Goal: Task Accomplishment & Management: Use online tool/utility

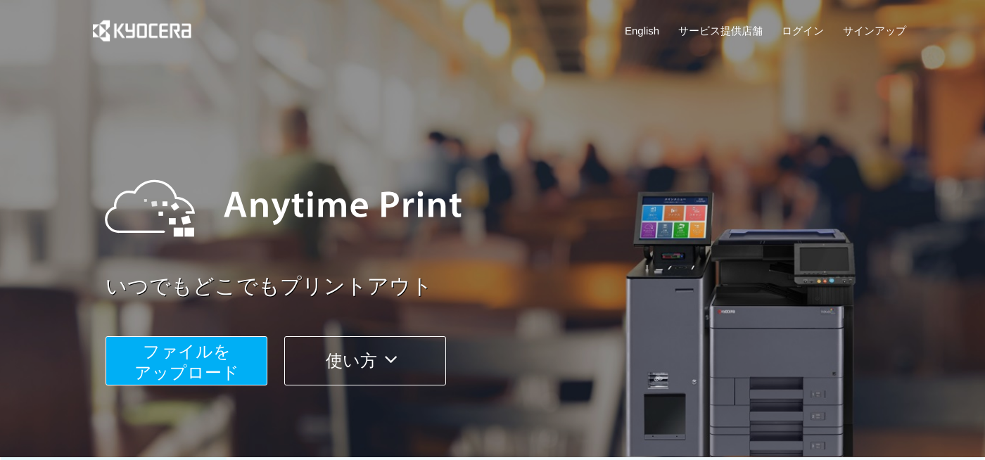
click at [200, 369] on span "ファイルを ​​アップロード" at bounding box center [186, 362] width 105 height 40
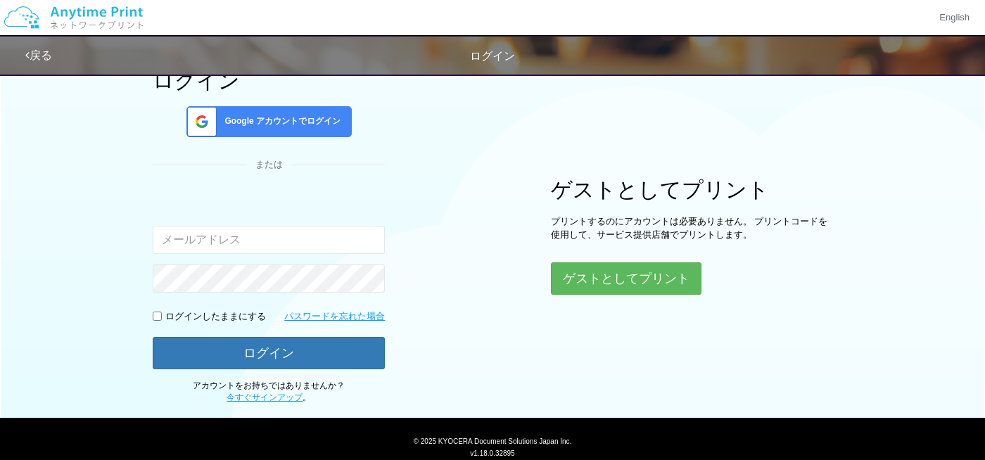
scroll to position [82, 0]
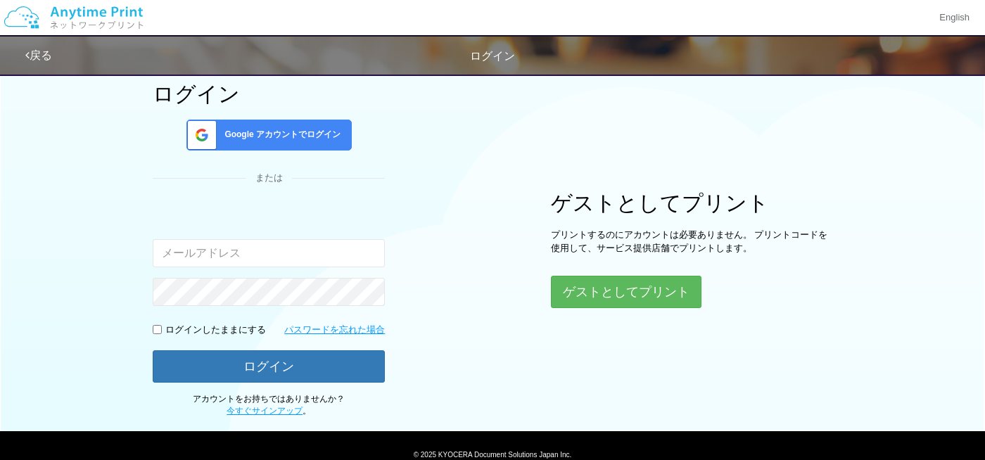
click at [317, 140] on span "Google アカウントでログイン" at bounding box center [280, 135] width 122 height 12
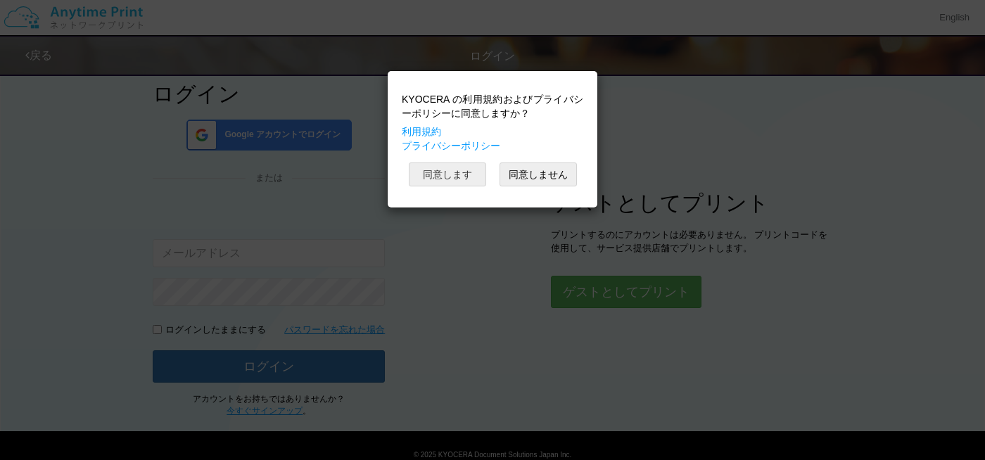
click at [432, 172] on button "同意します" at bounding box center [447, 174] width 77 height 24
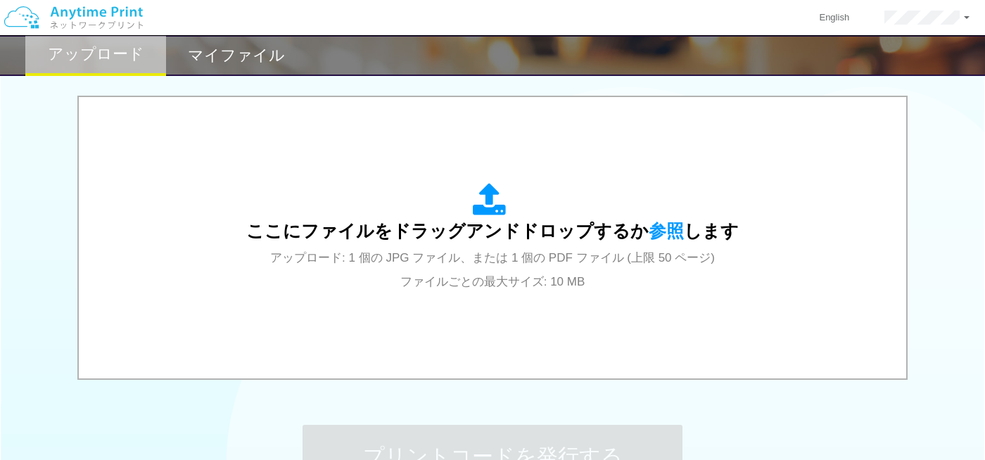
scroll to position [441, 0]
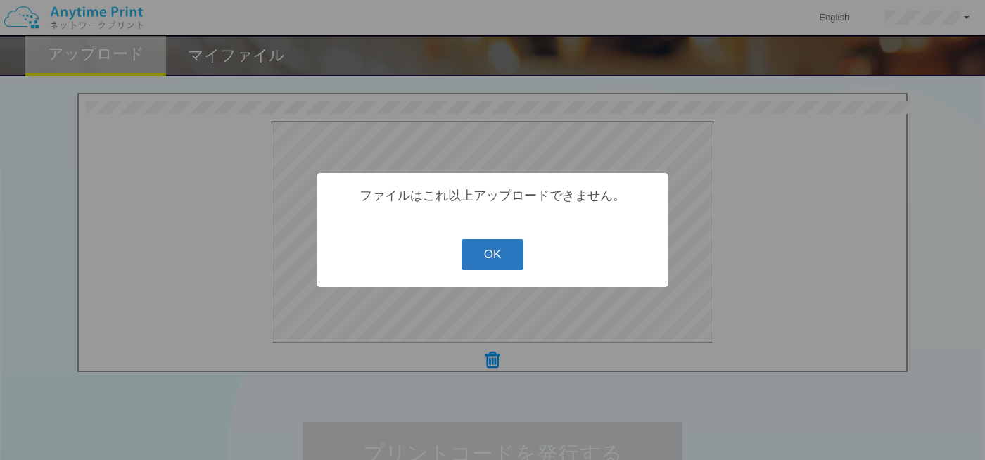
click at [491, 252] on button "OK" at bounding box center [492, 254] width 63 height 31
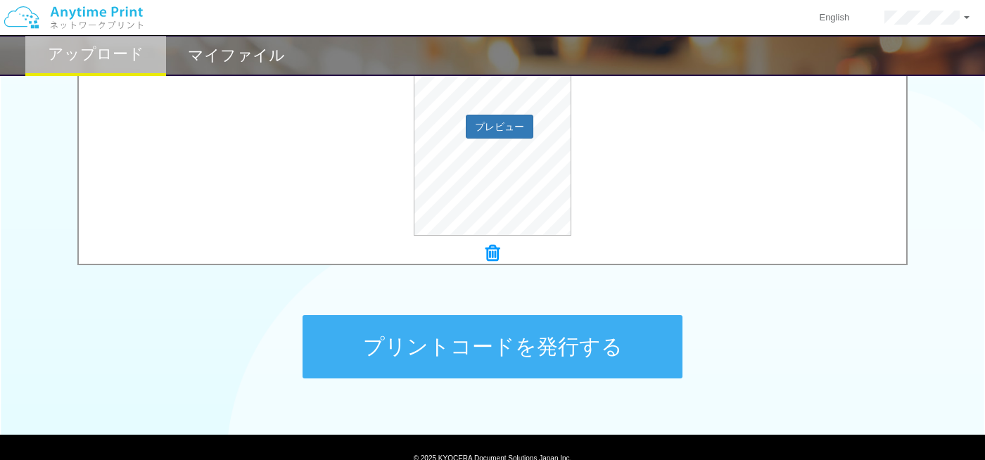
scroll to position [550, 0]
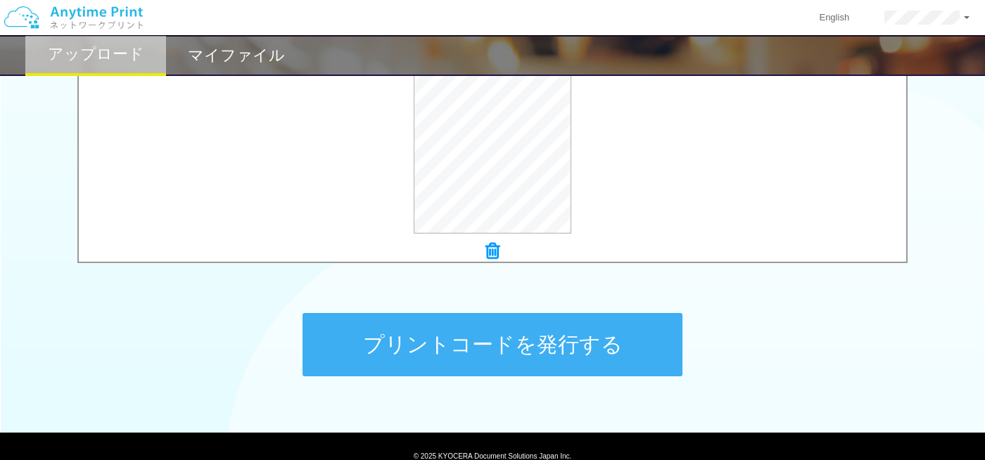
click at [444, 342] on button "プリントコードを発行する" at bounding box center [492, 344] width 380 height 63
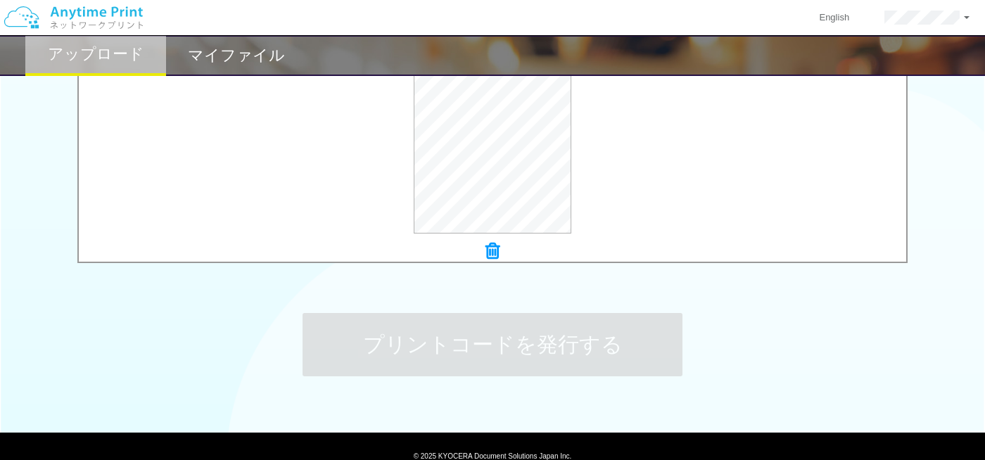
scroll to position [0, 0]
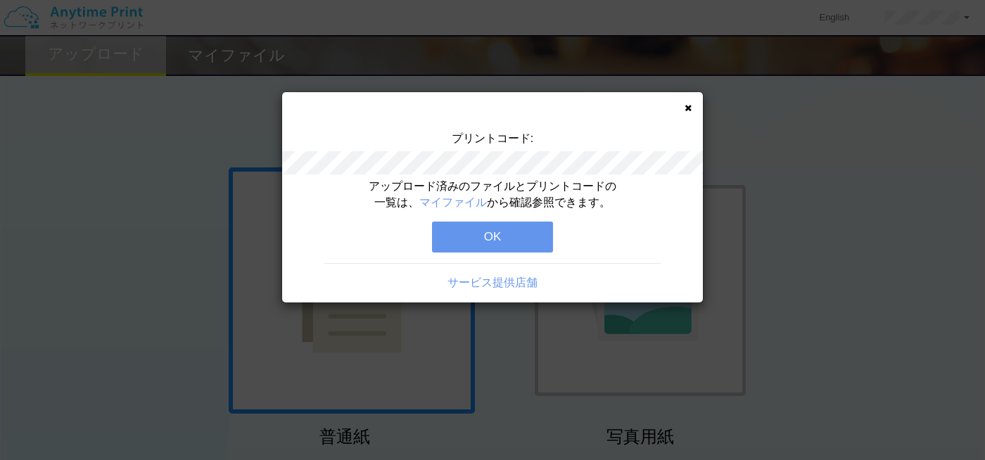
click at [495, 238] on button "OK" at bounding box center [492, 237] width 121 height 31
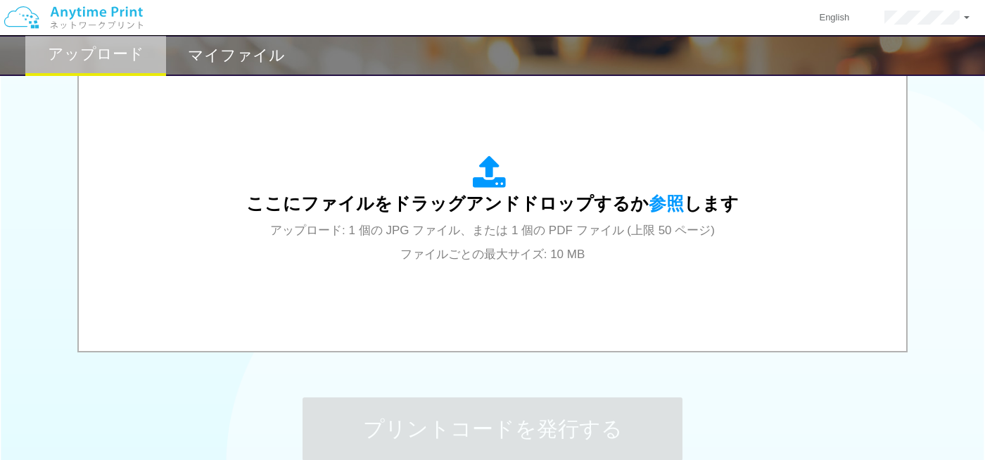
scroll to position [467, 0]
click at [209, 63] on h2 "マイファイル" at bounding box center [236, 55] width 97 height 17
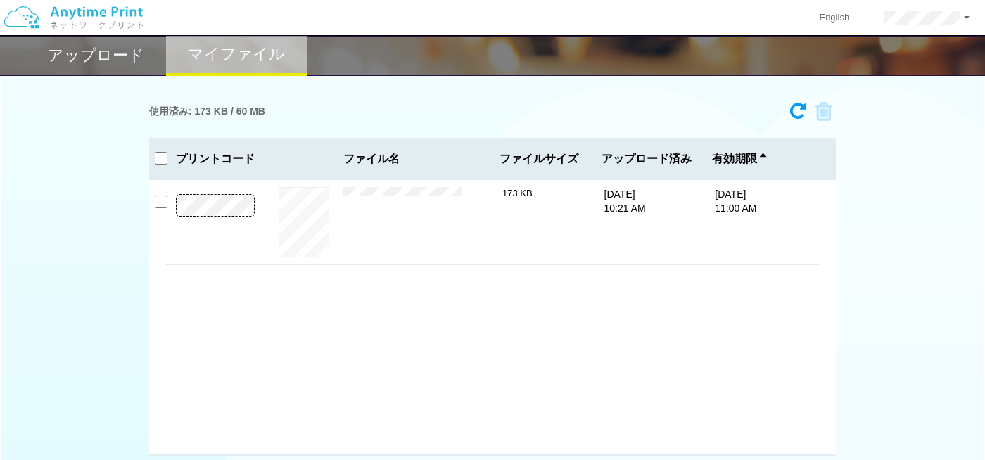
click at [126, 60] on h2 "アップロード" at bounding box center [96, 55] width 96 height 17
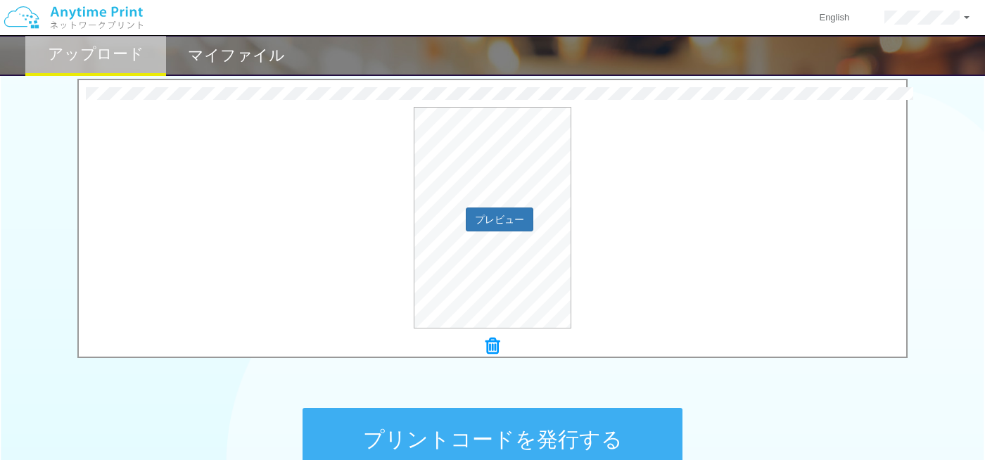
scroll to position [610, 0]
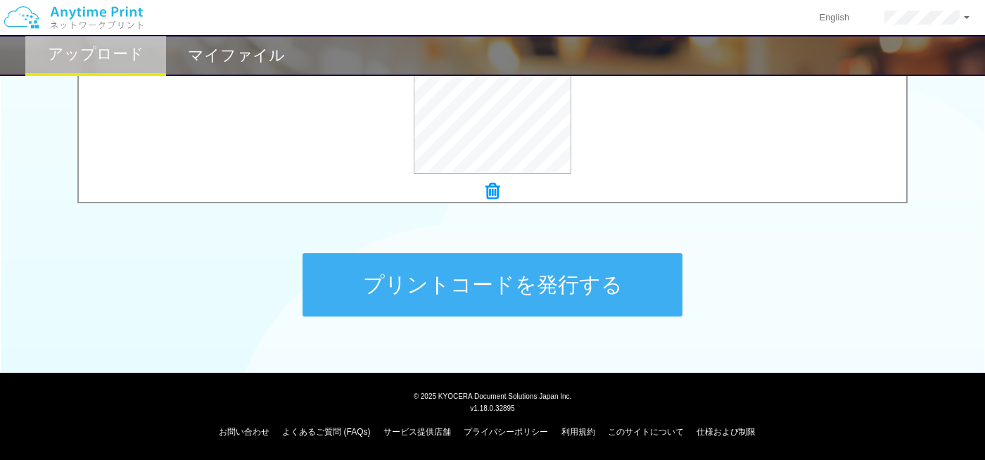
click at [458, 297] on button "プリントコードを発行する" at bounding box center [492, 284] width 380 height 63
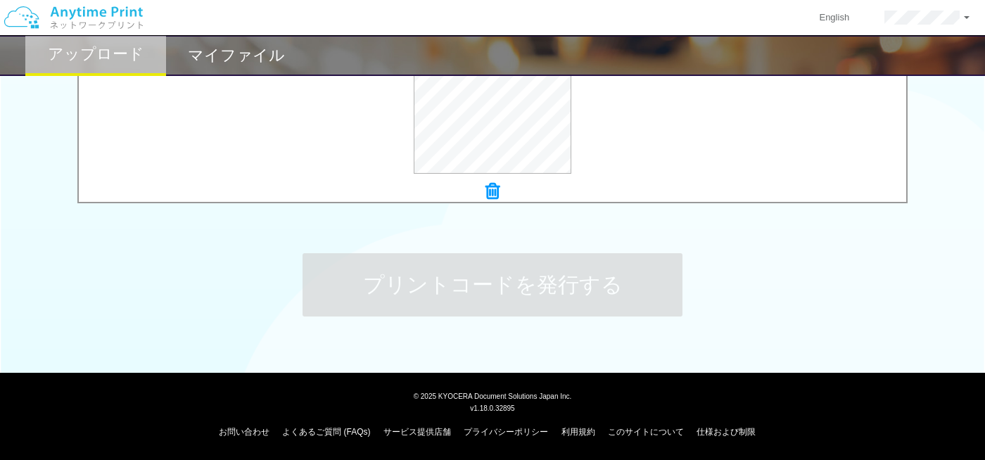
scroll to position [0, 0]
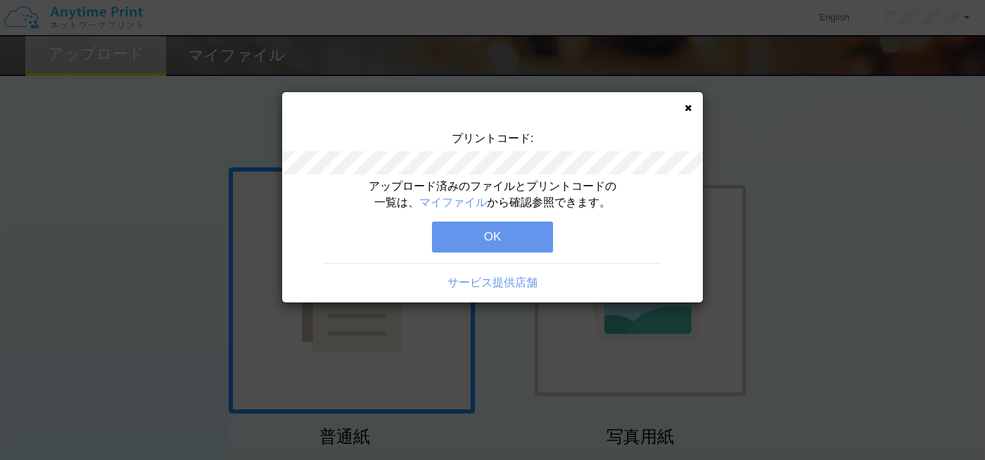
click at [502, 231] on button "OK" at bounding box center [492, 237] width 121 height 31
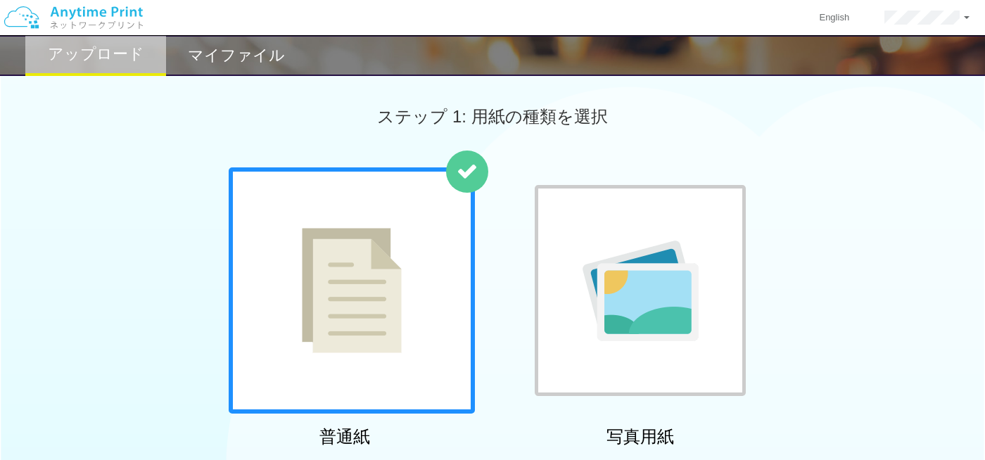
click at [239, 57] on h2 "マイファイル" at bounding box center [236, 55] width 97 height 17
